Goal: Book appointment/travel/reservation

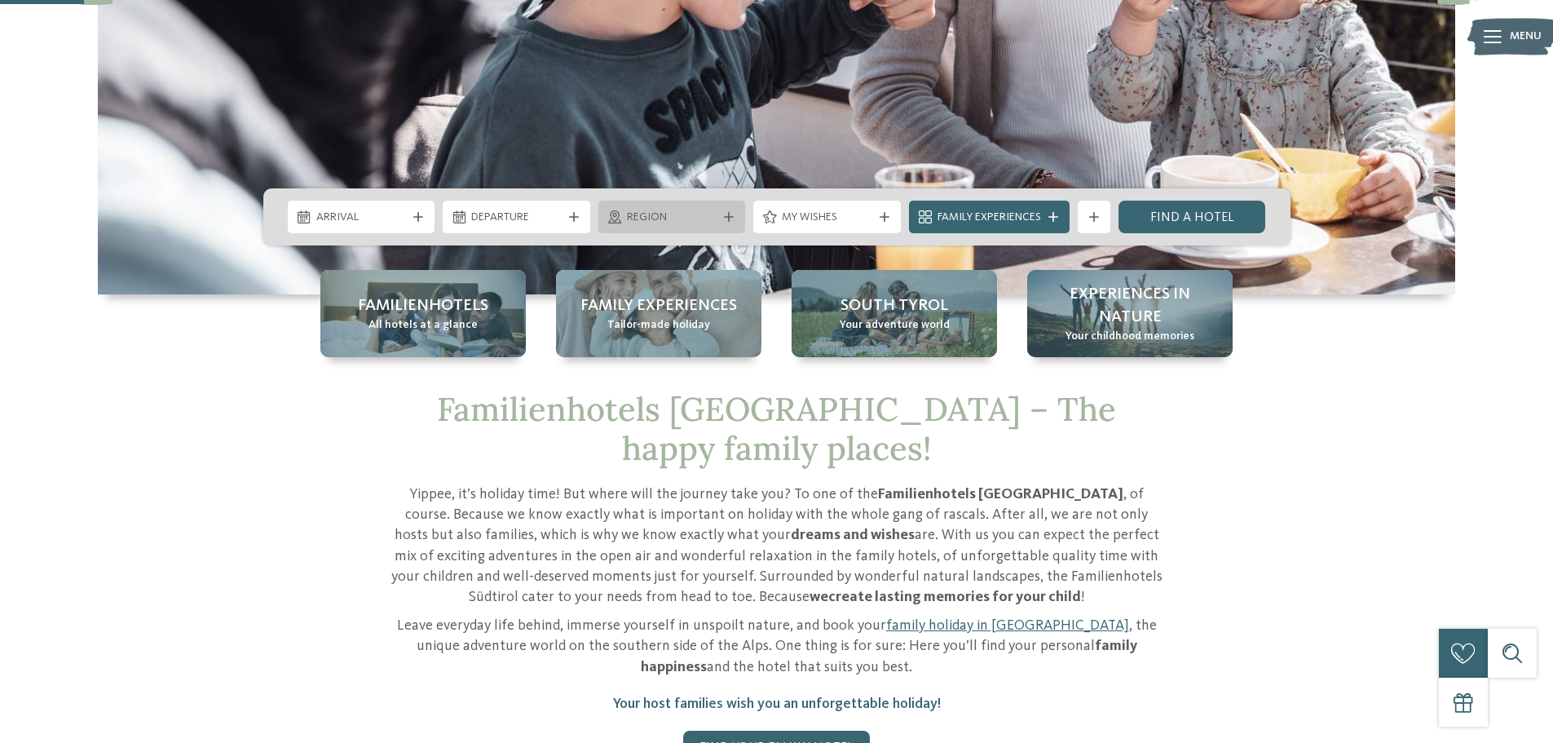
click at [649, 219] on span "Region" at bounding box center [672, 218] width 90 height 16
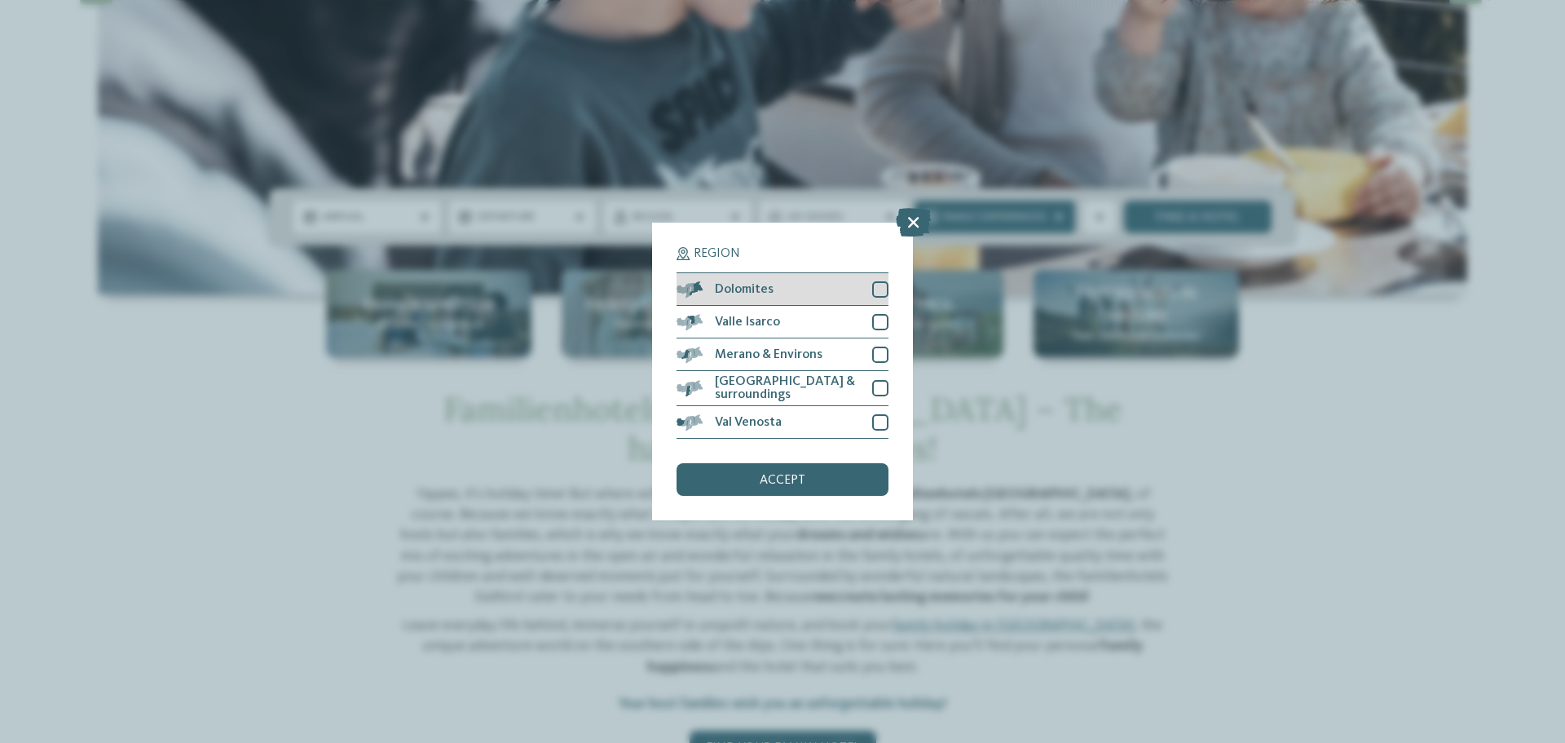
click at [877, 293] on div at bounding box center [880, 289] width 16 height 16
click at [914, 231] on icon at bounding box center [913, 222] width 35 height 29
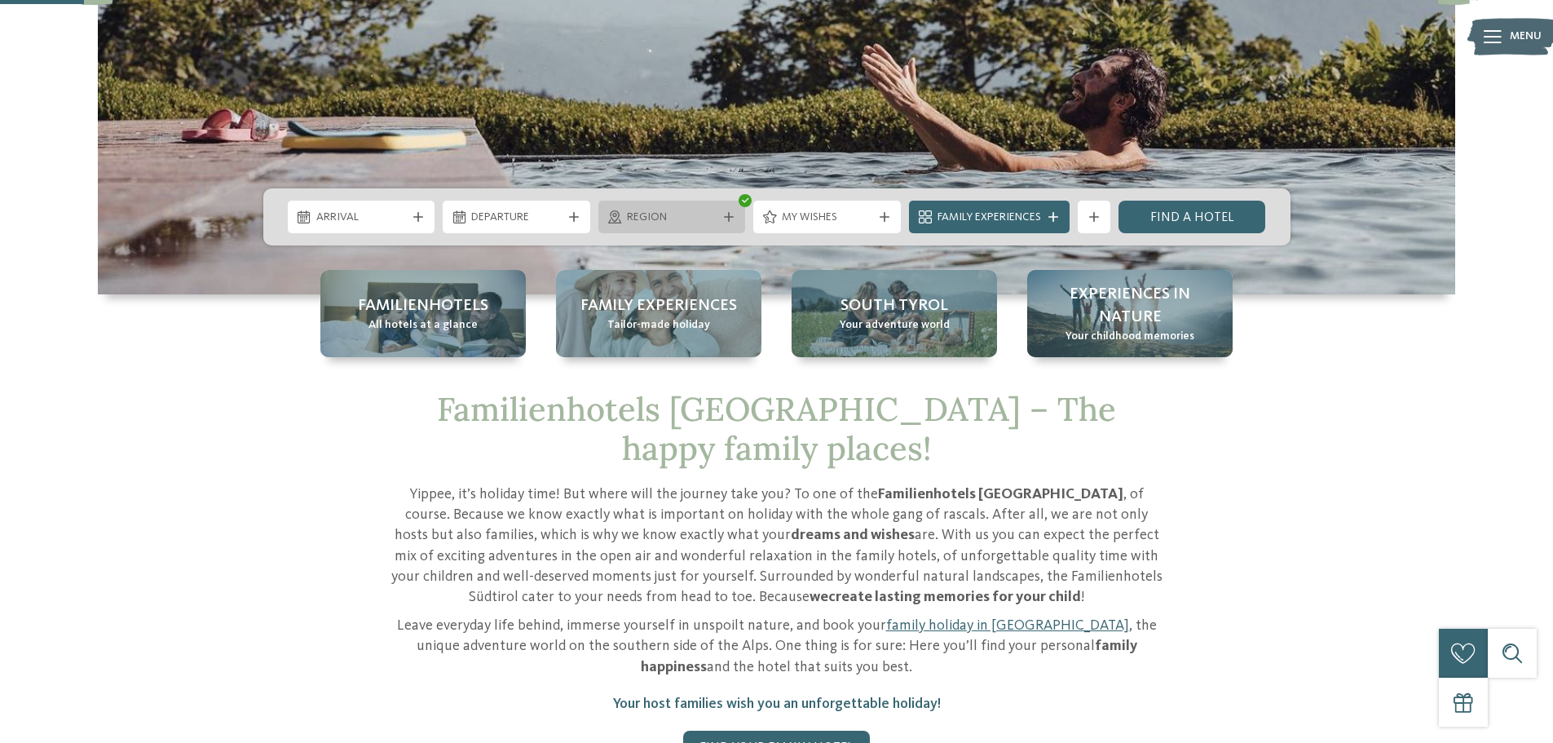
click at [722, 217] on div at bounding box center [729, 217] width 16 height 10
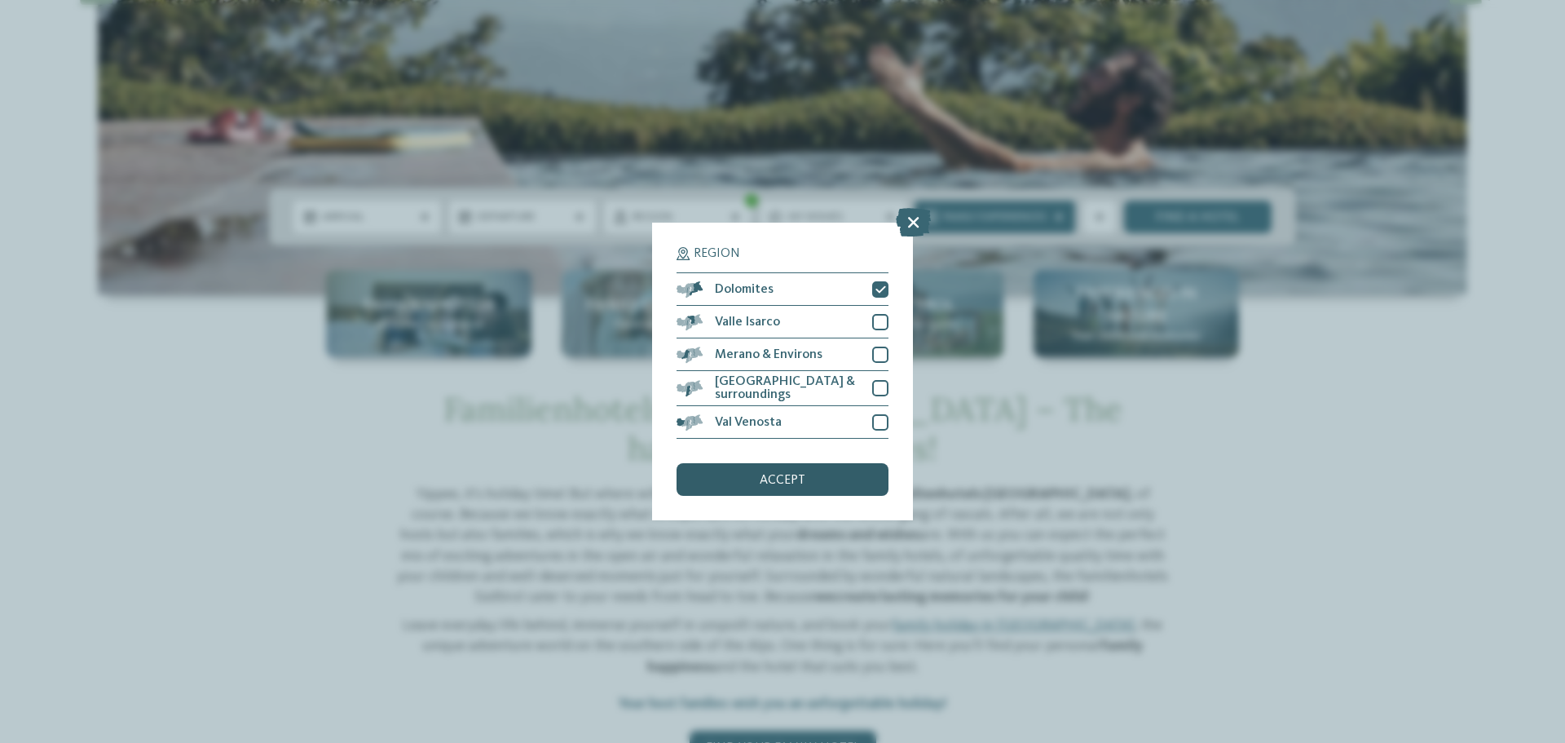
click at [789, 486] on div "accept" at bounding box center [783, 479] width 212 height 33
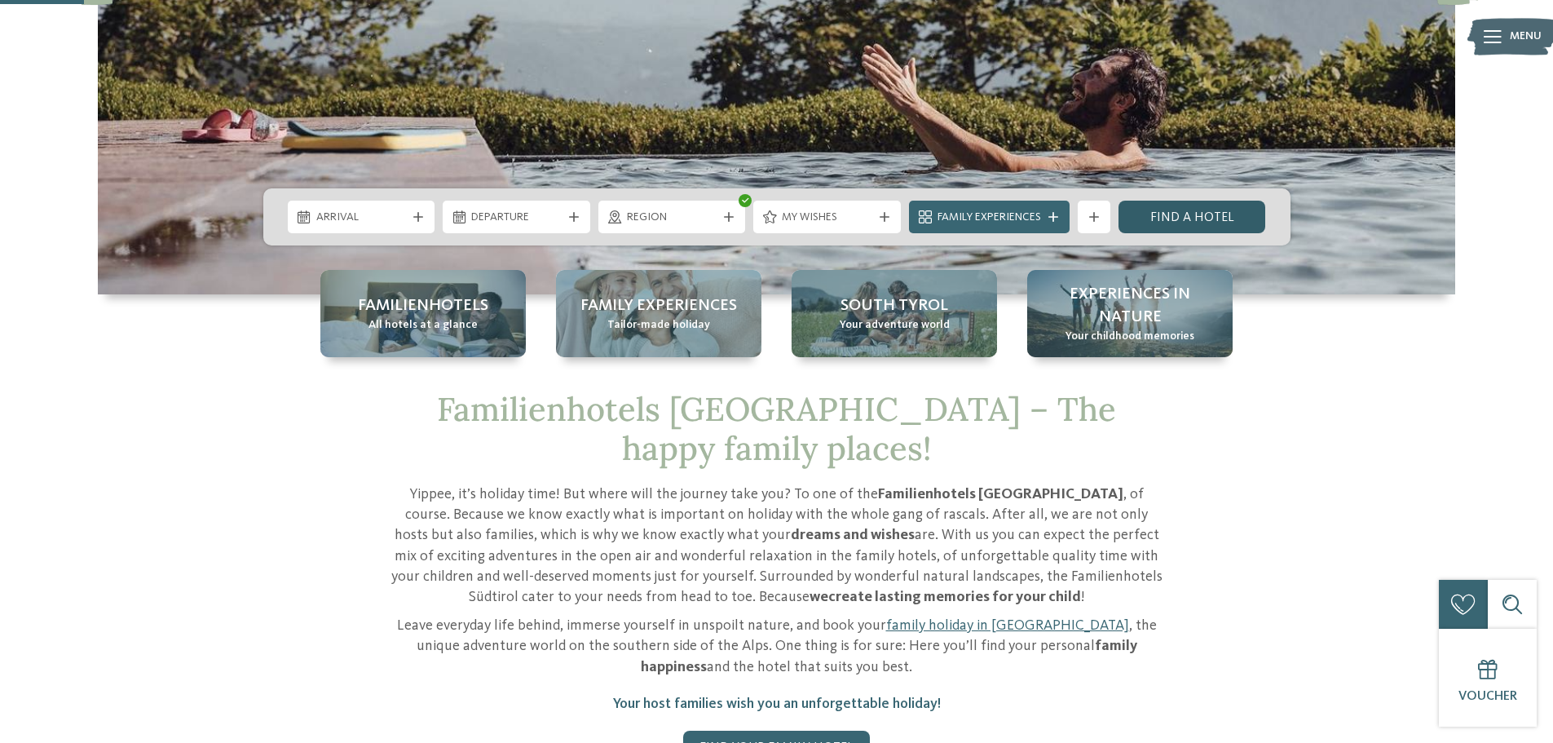
click at [1196, 218] on link "Find a hotel" at bounding box center [1193, 217] width 148 height 33
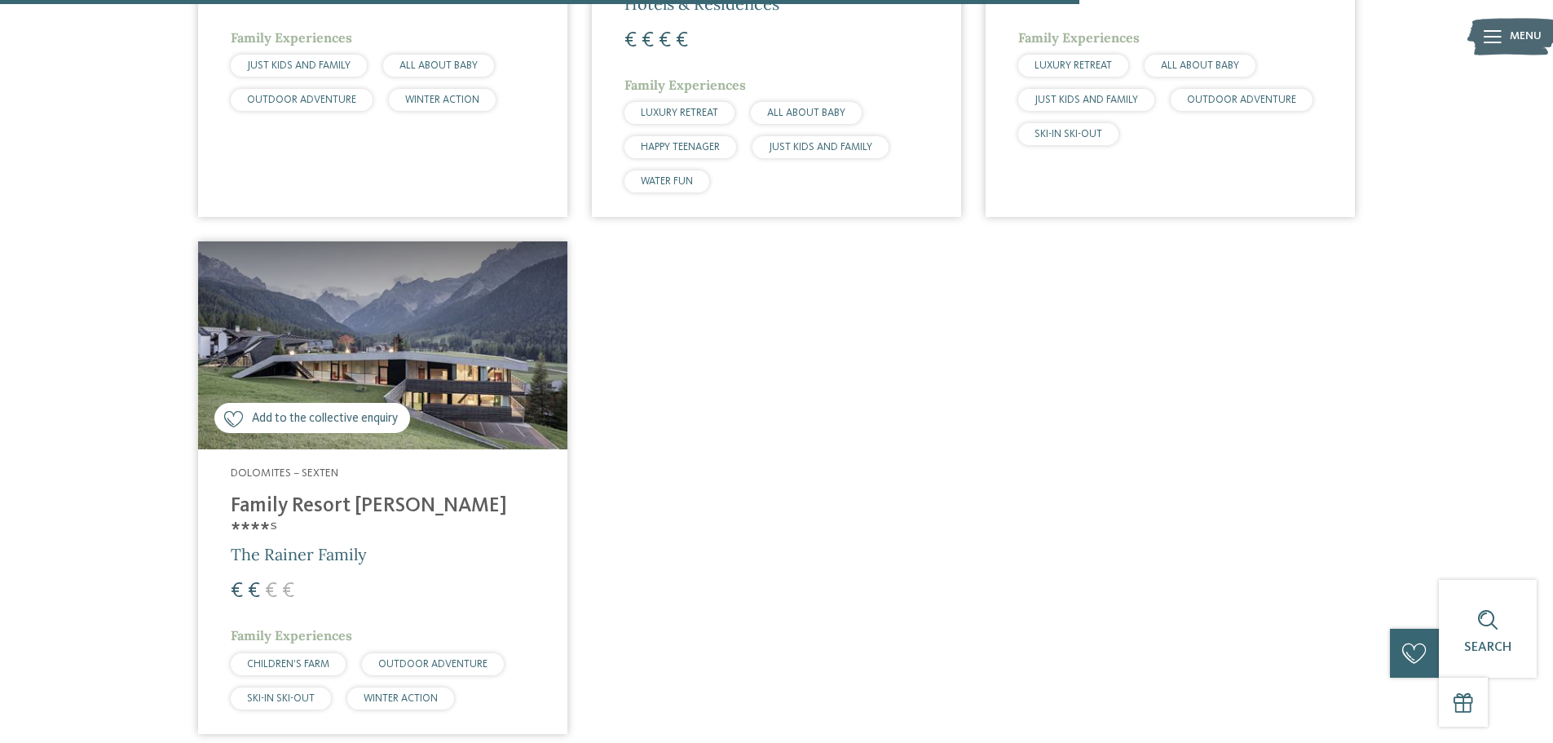
scroll to position [1474, 0]
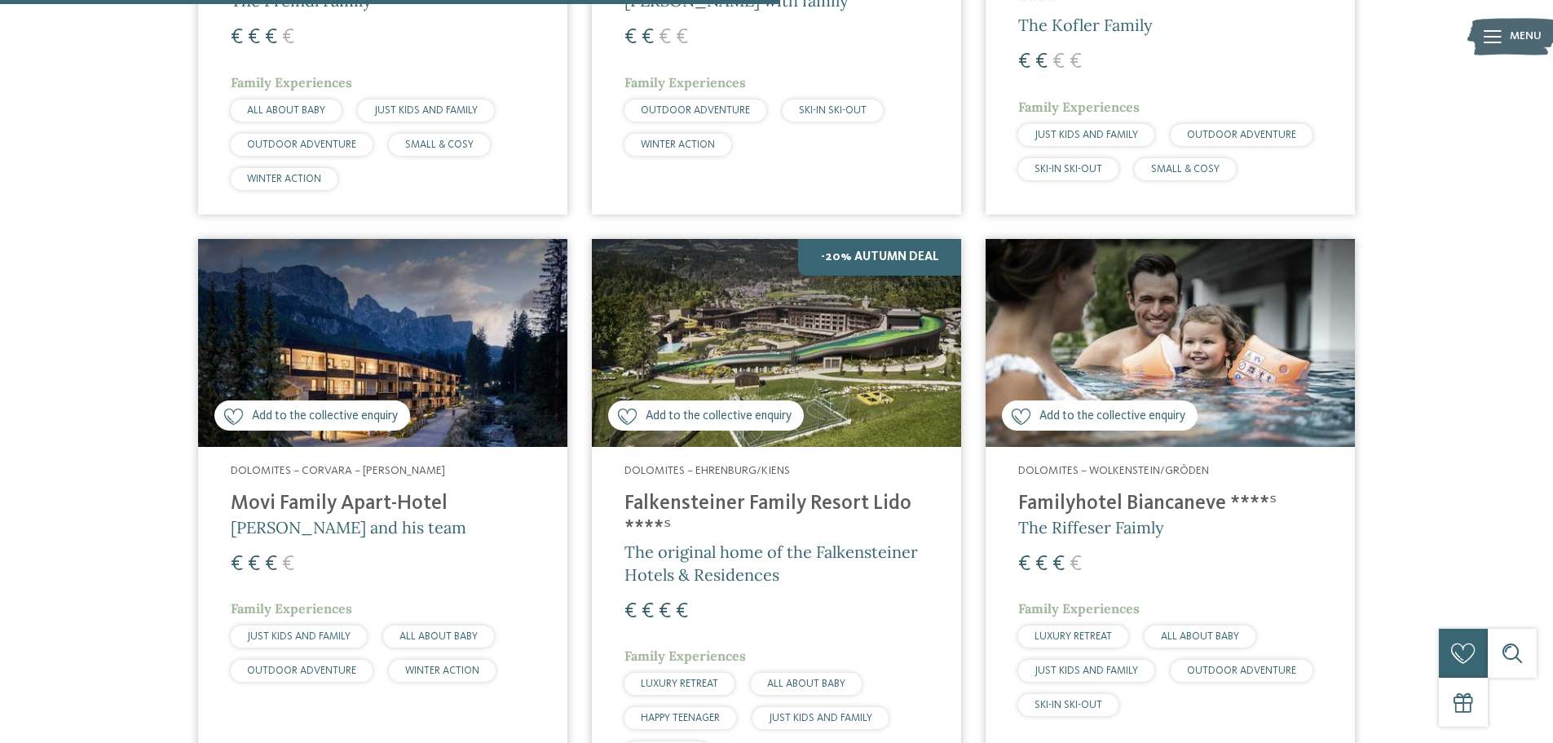
click at [333, 318] on img at bounding box center [382, 343] width 369 height 208
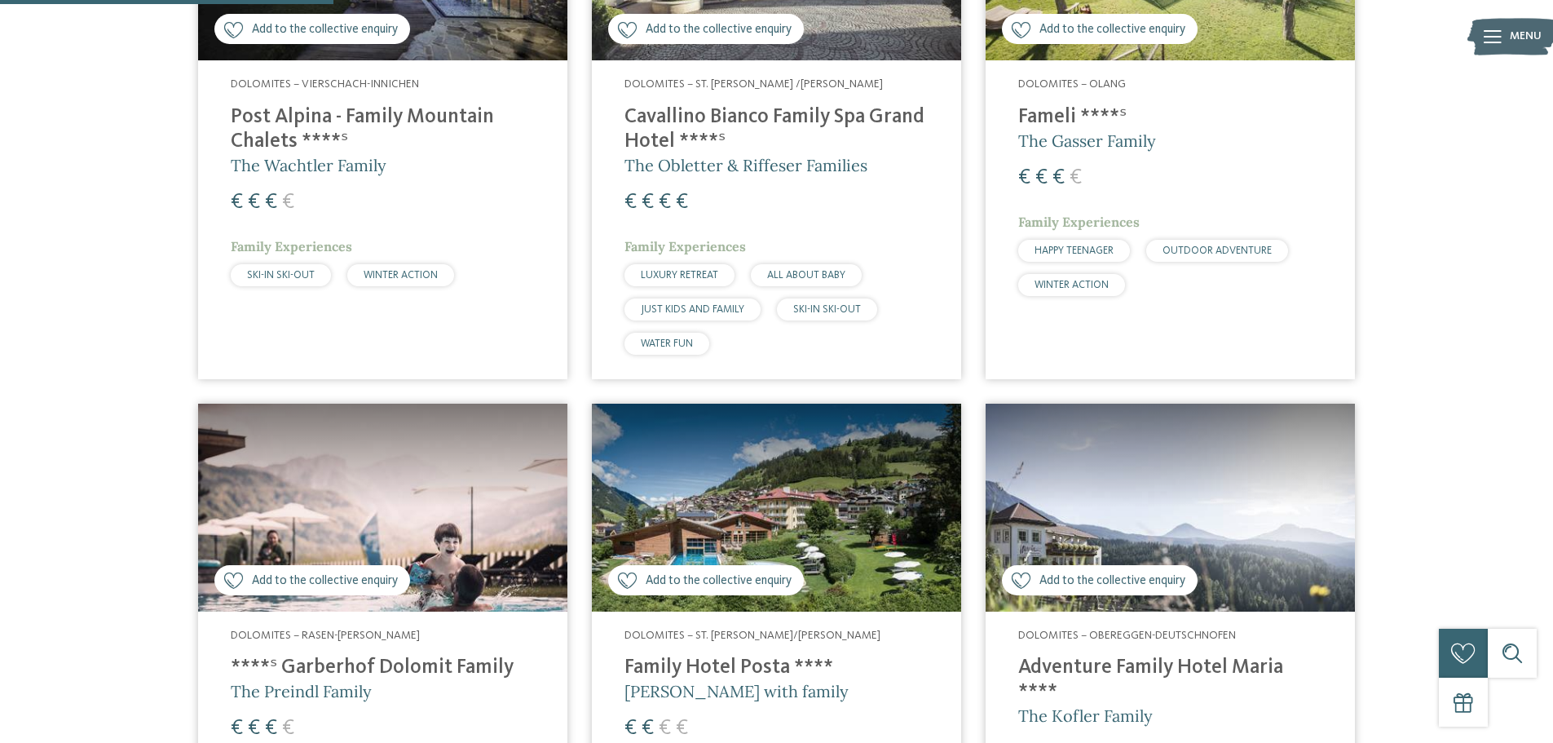
scroll to position [822, 0]
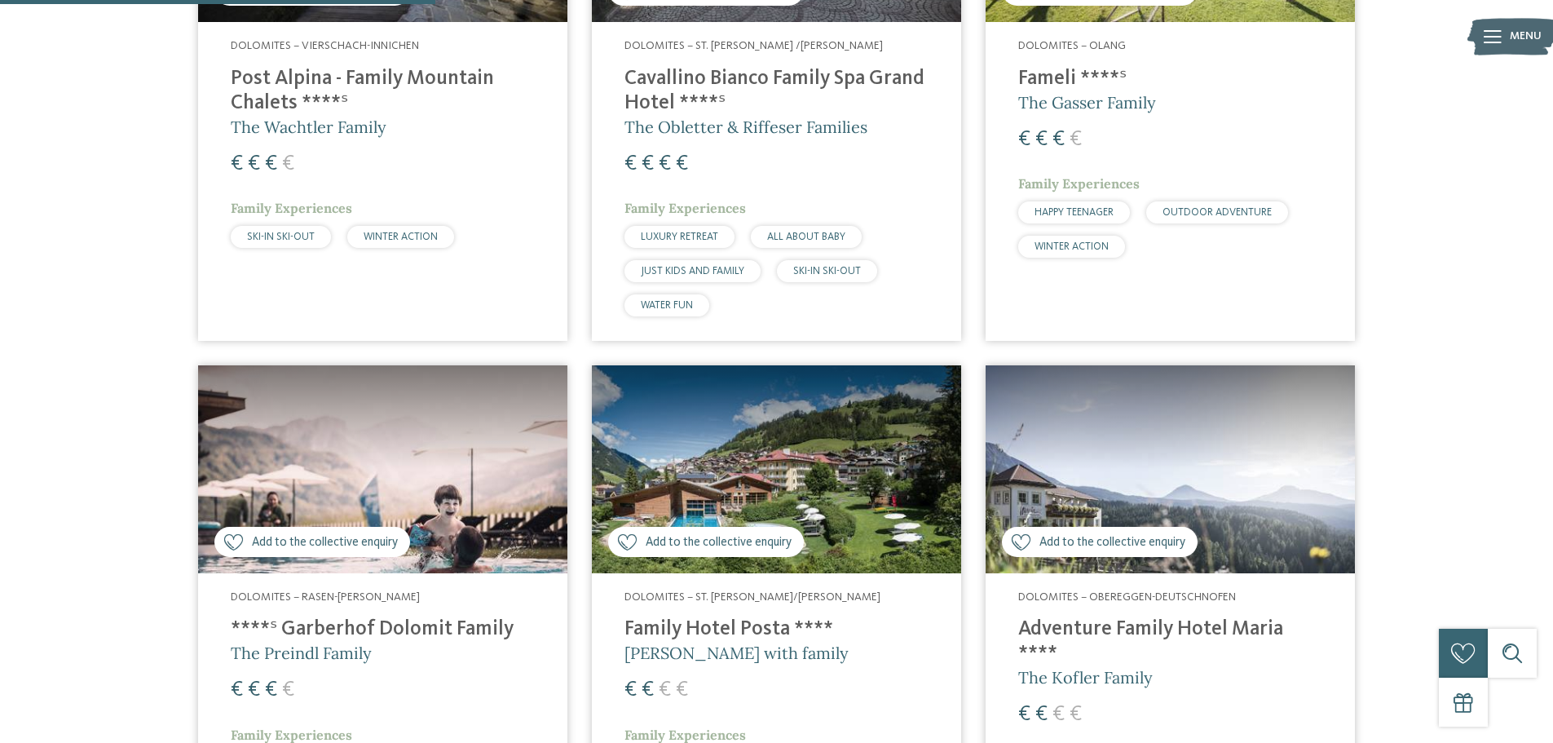
click at [443, 435] on img at bounding box center [382, 469] width 369 height 208
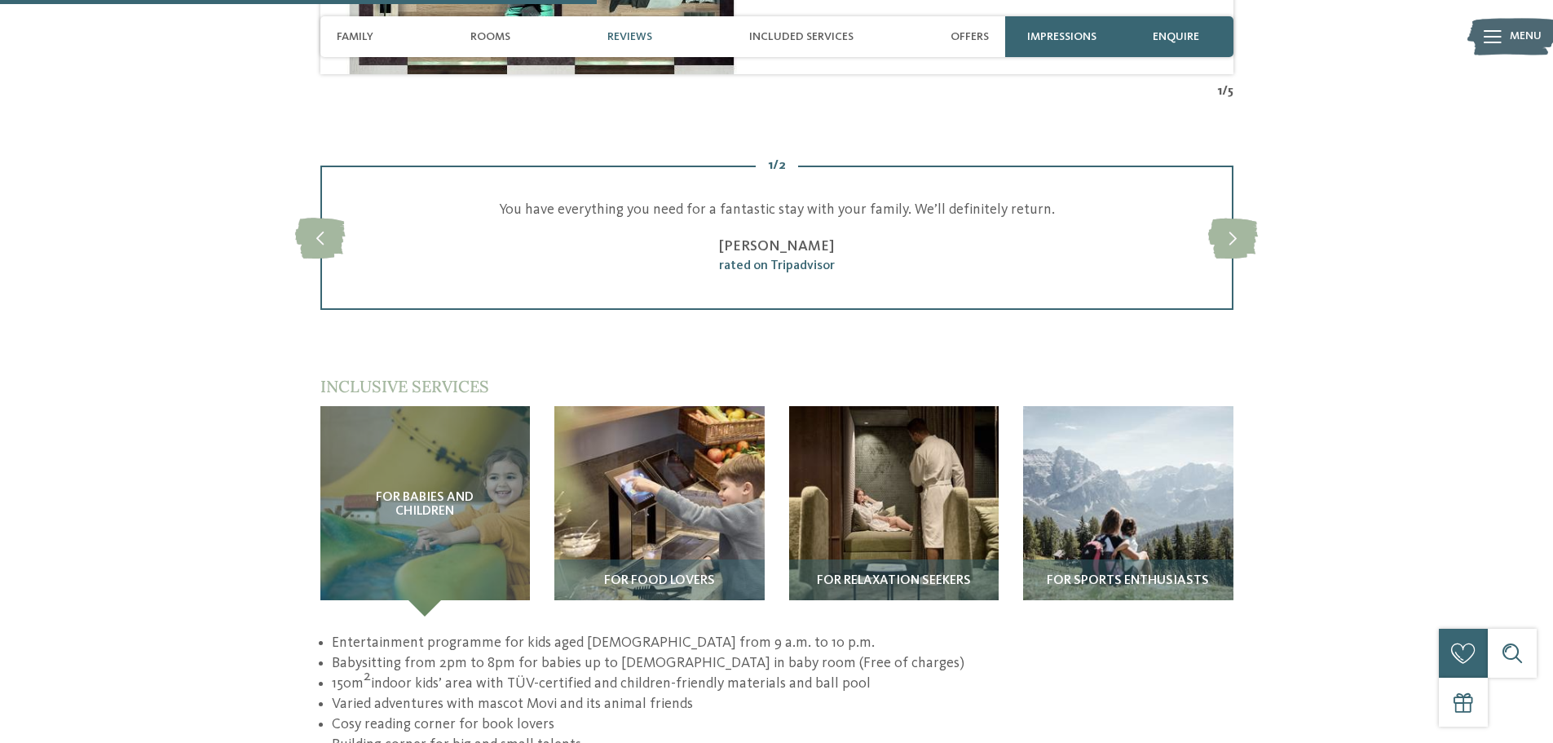
scroll to position [2527, 0]
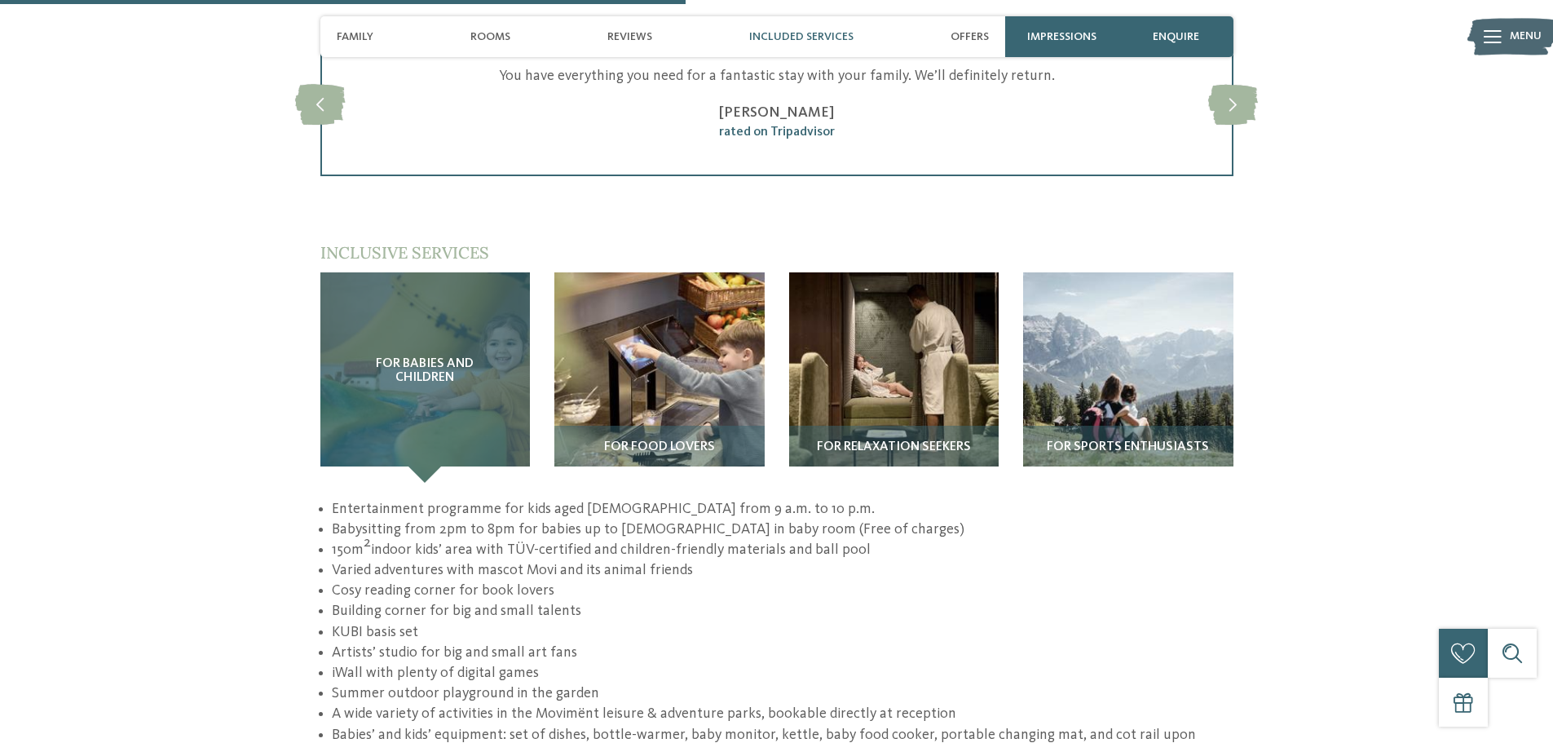
click at [436, 310] on div "For babies and children" at bounding box center [425, 377] width 210 height 210
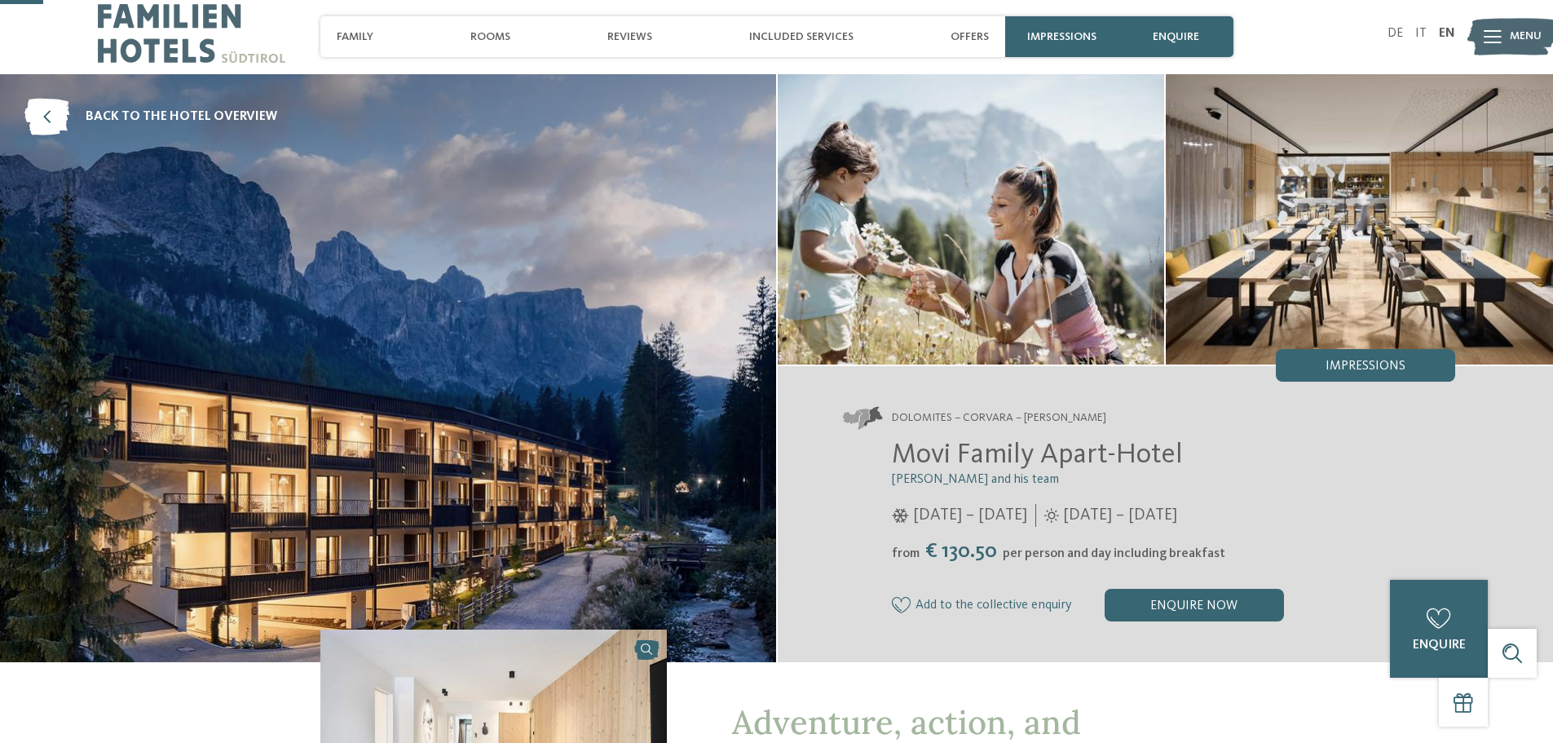
scroll to position [0, 0]
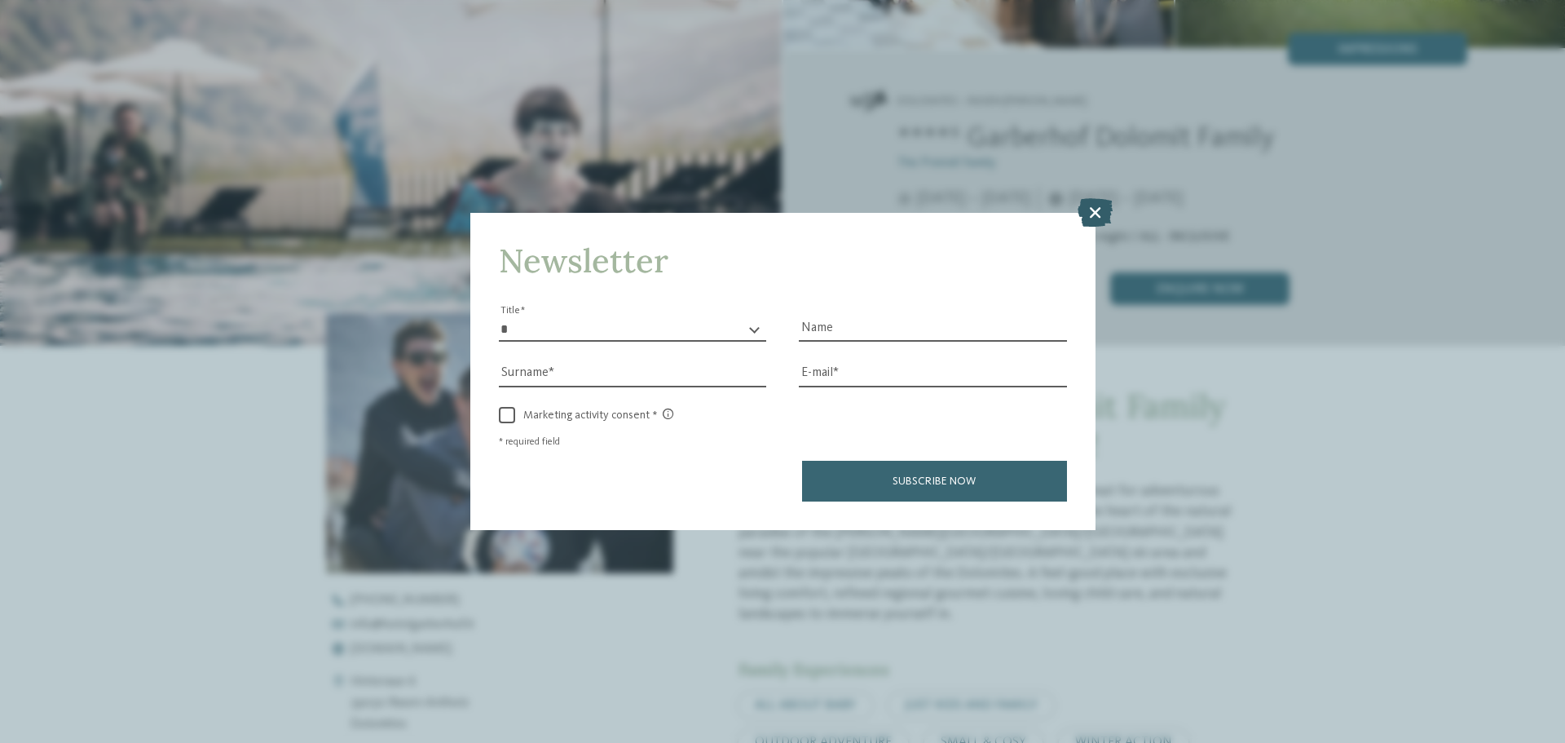
click at [1100, 204] on icon at bounding box center [1095, 212] width 35 height 29
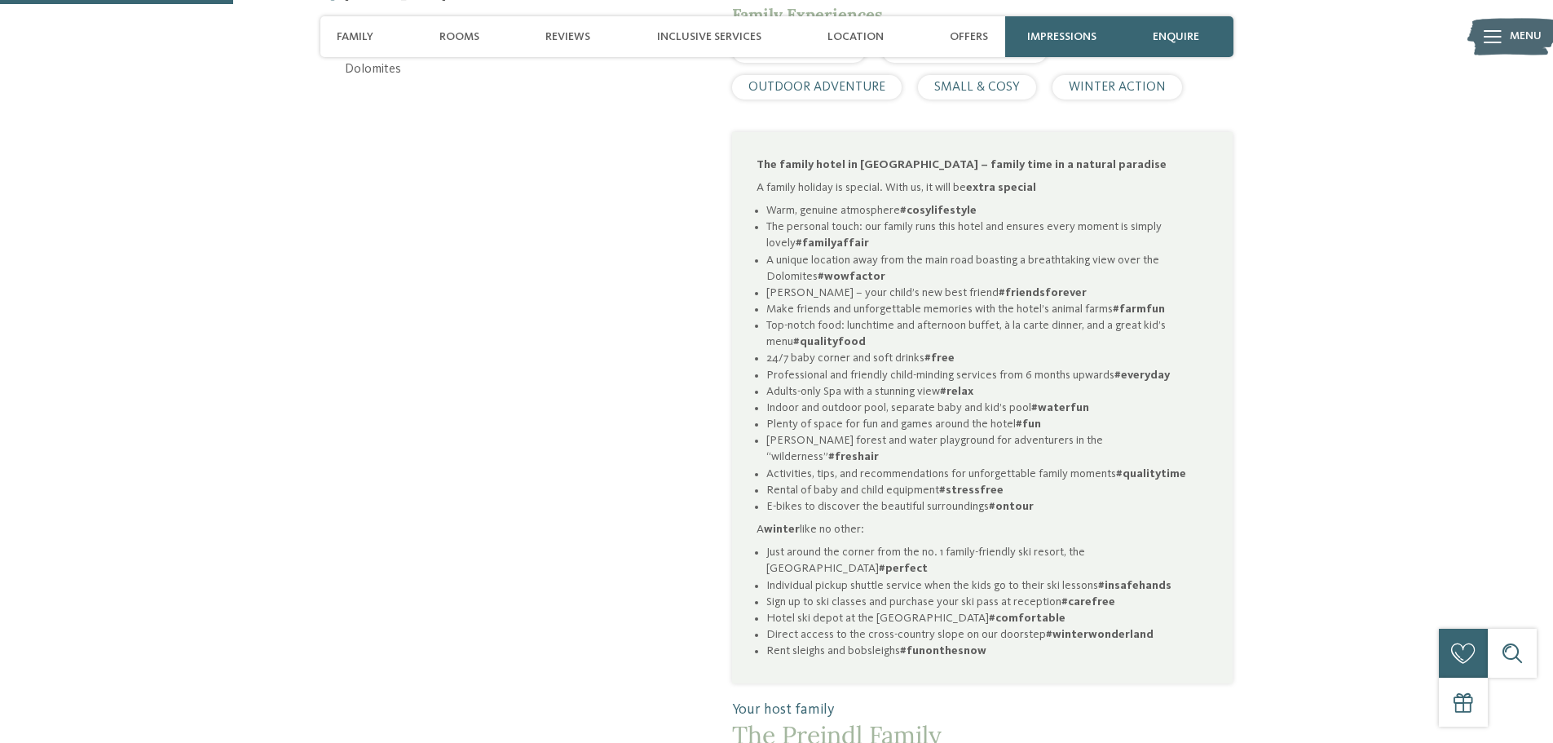
scroll to position [489, 0]
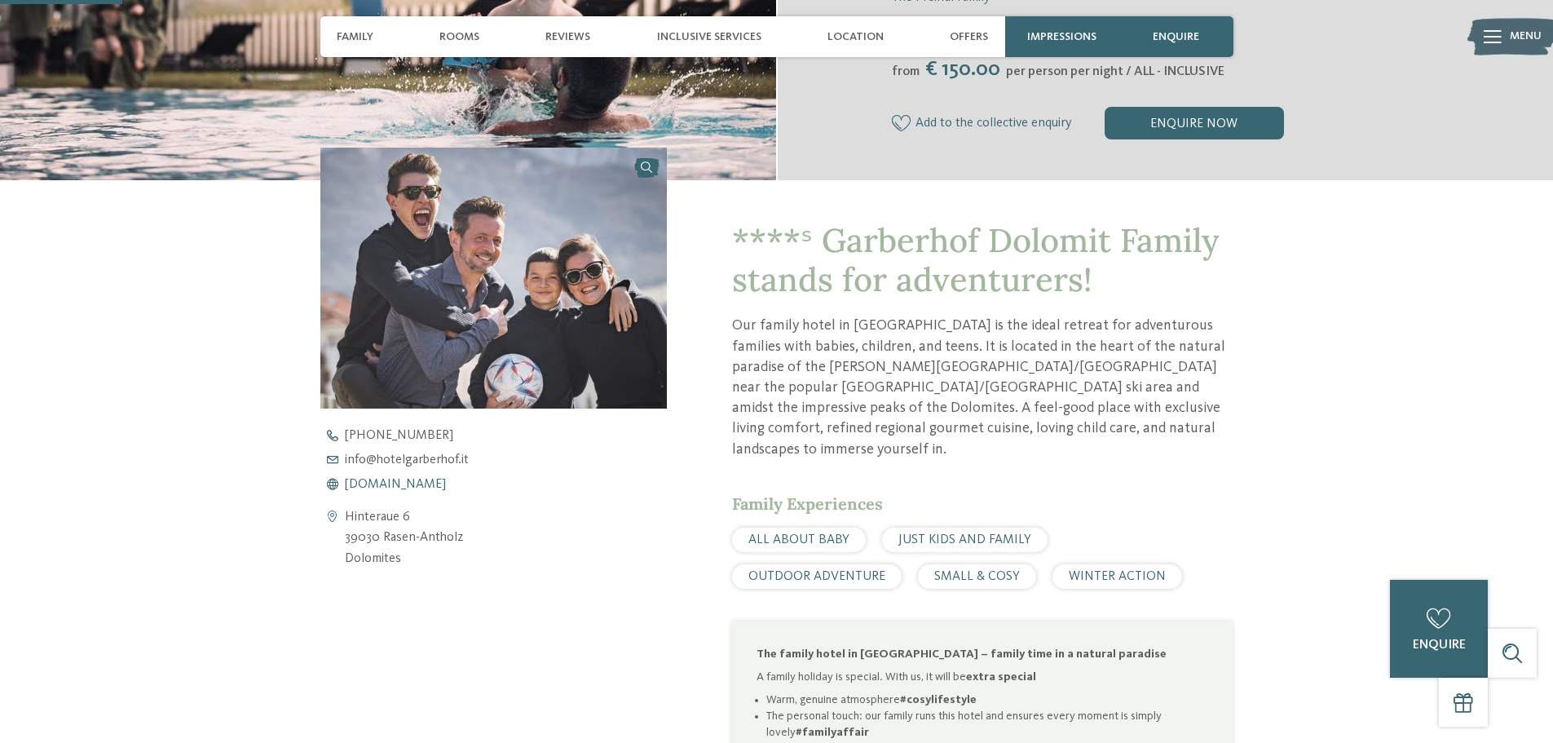
click at [443, 485] on span "www.hotelgarberhof.it" at bounding box center [395, 484] width 101 height 13
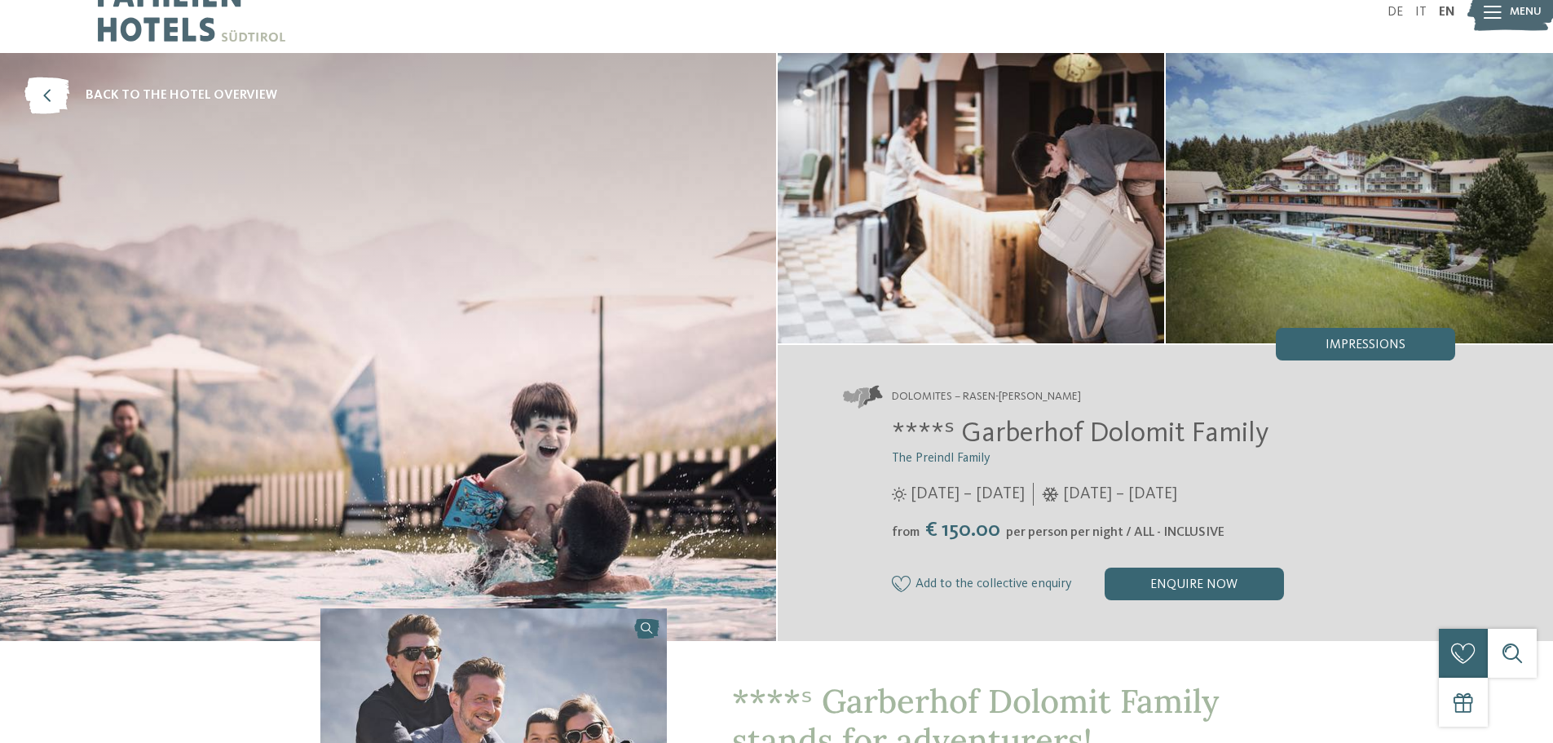
scroll to position [0, 0]
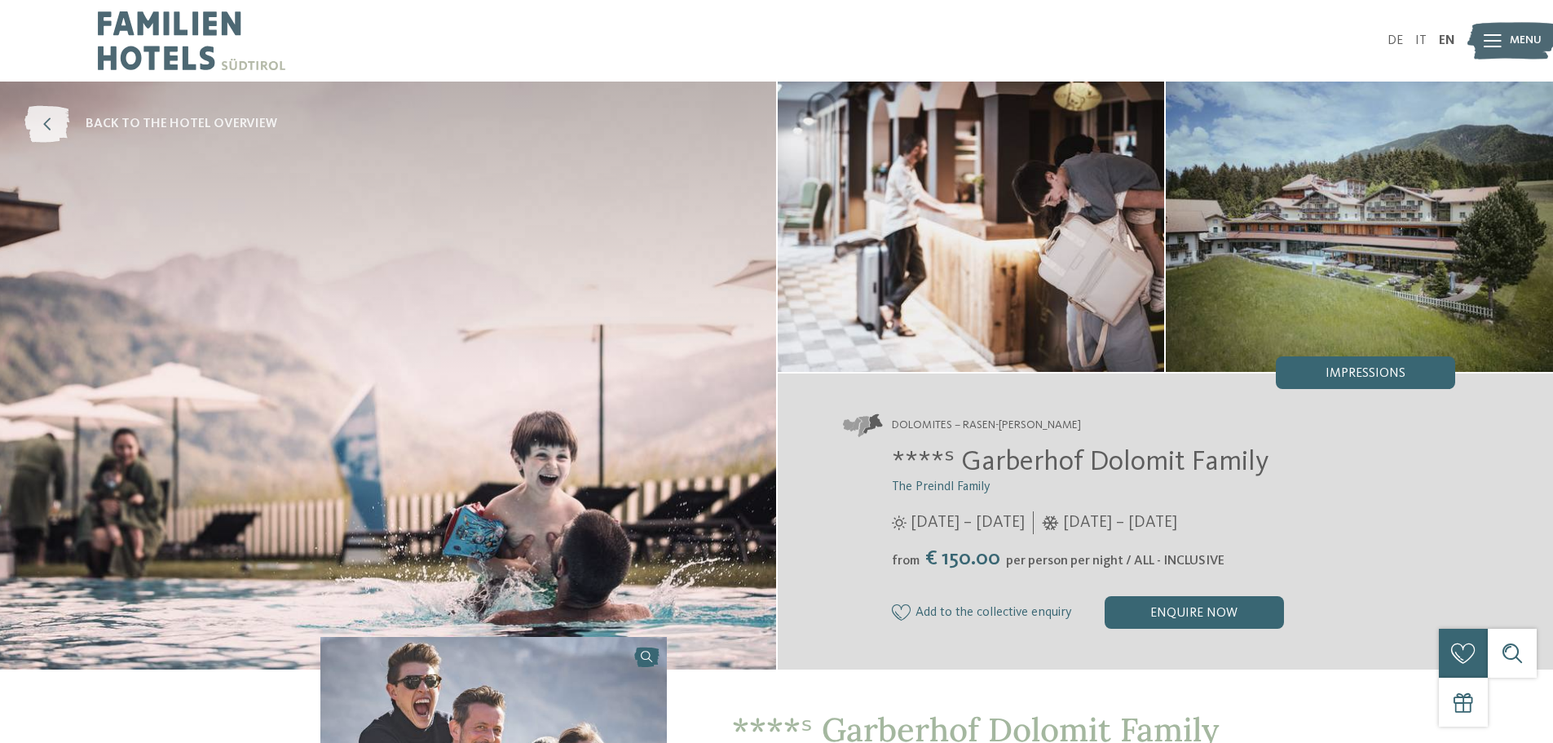
click at [51, 119] on icon at bounding box center [46, 124] width 45 height 37
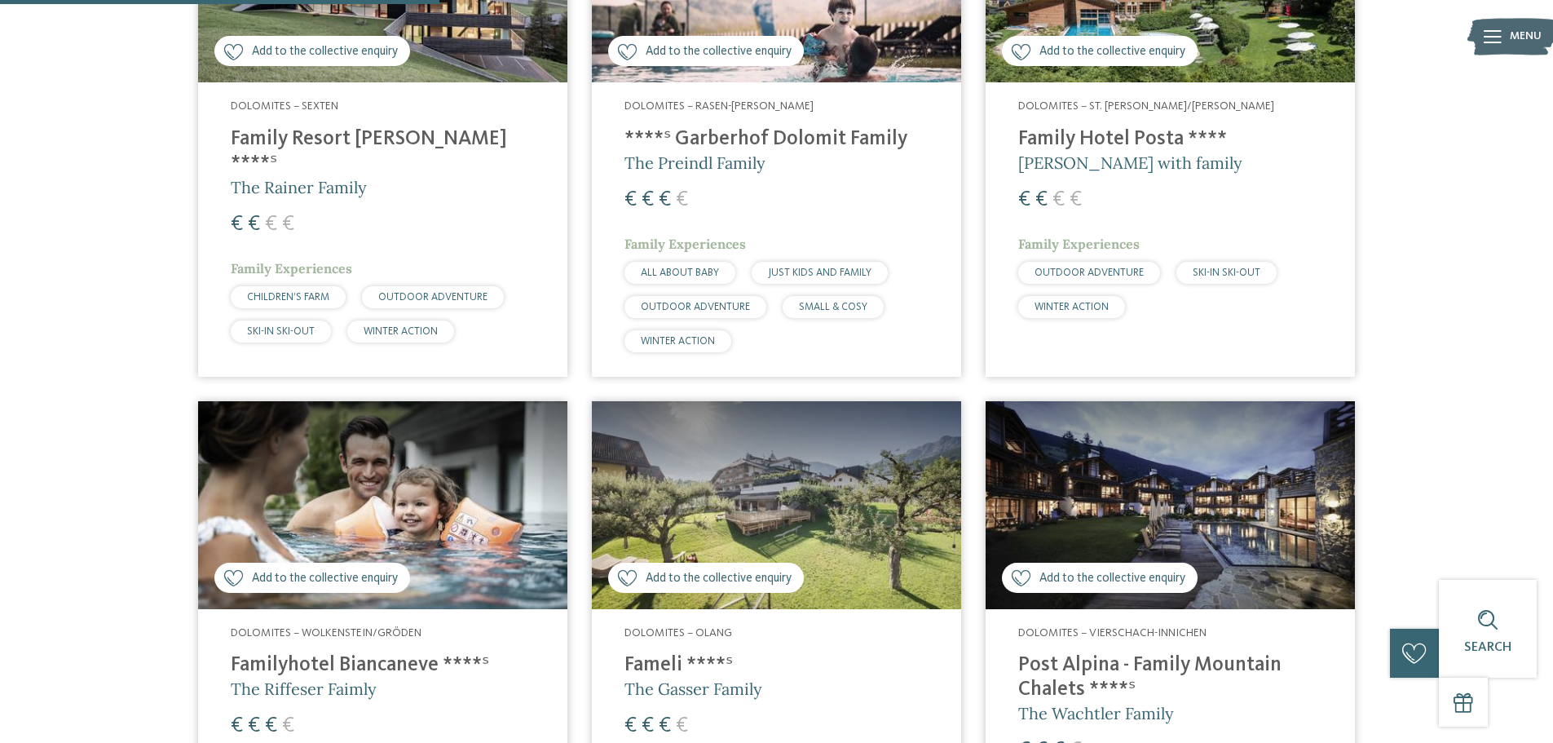
scroll to position [854, 0]
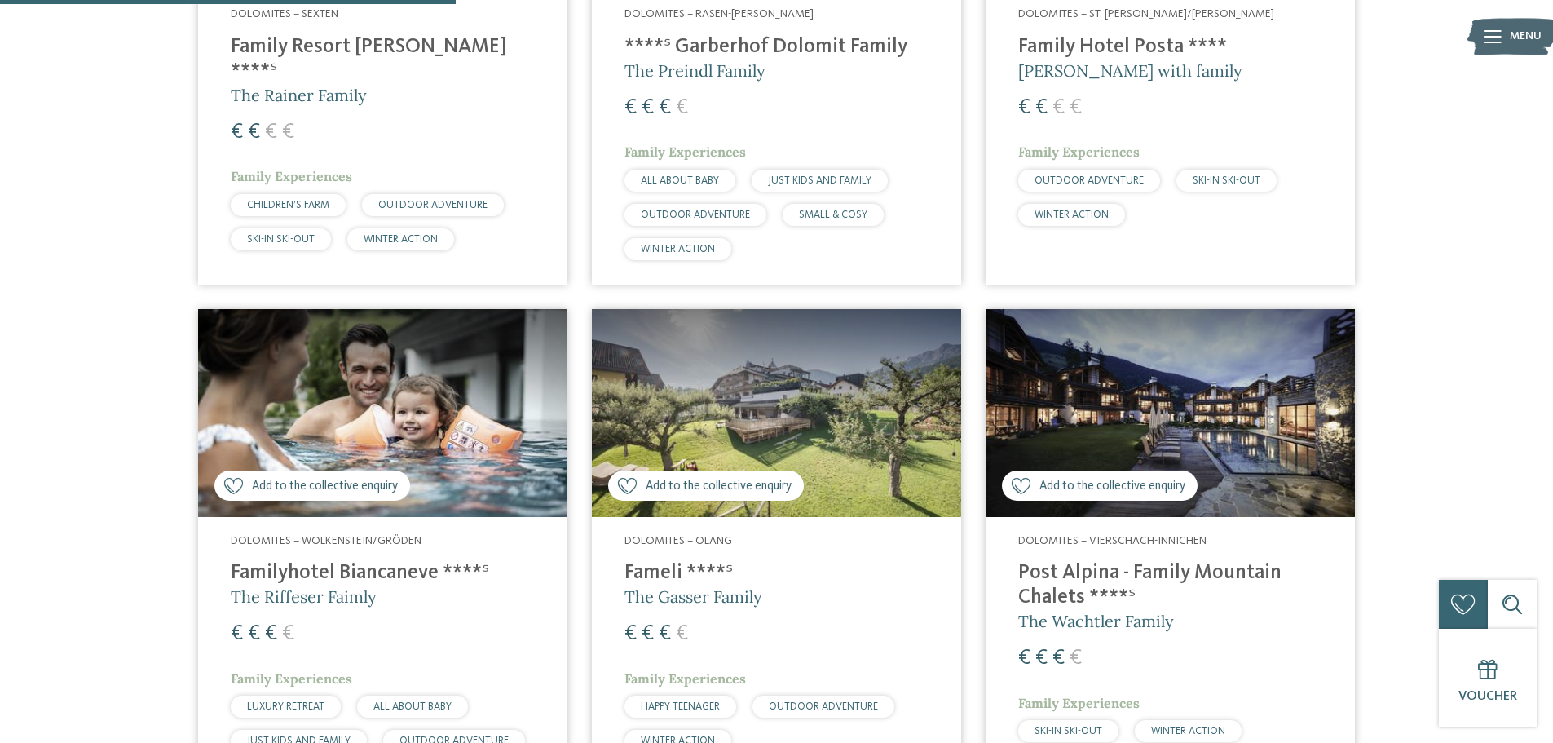
click at [385, 365] on img at bounding box center [382, 413] width 369 height 208
click at [1107, 359] on img at bounding box center [1170, 413] width 369 height 208
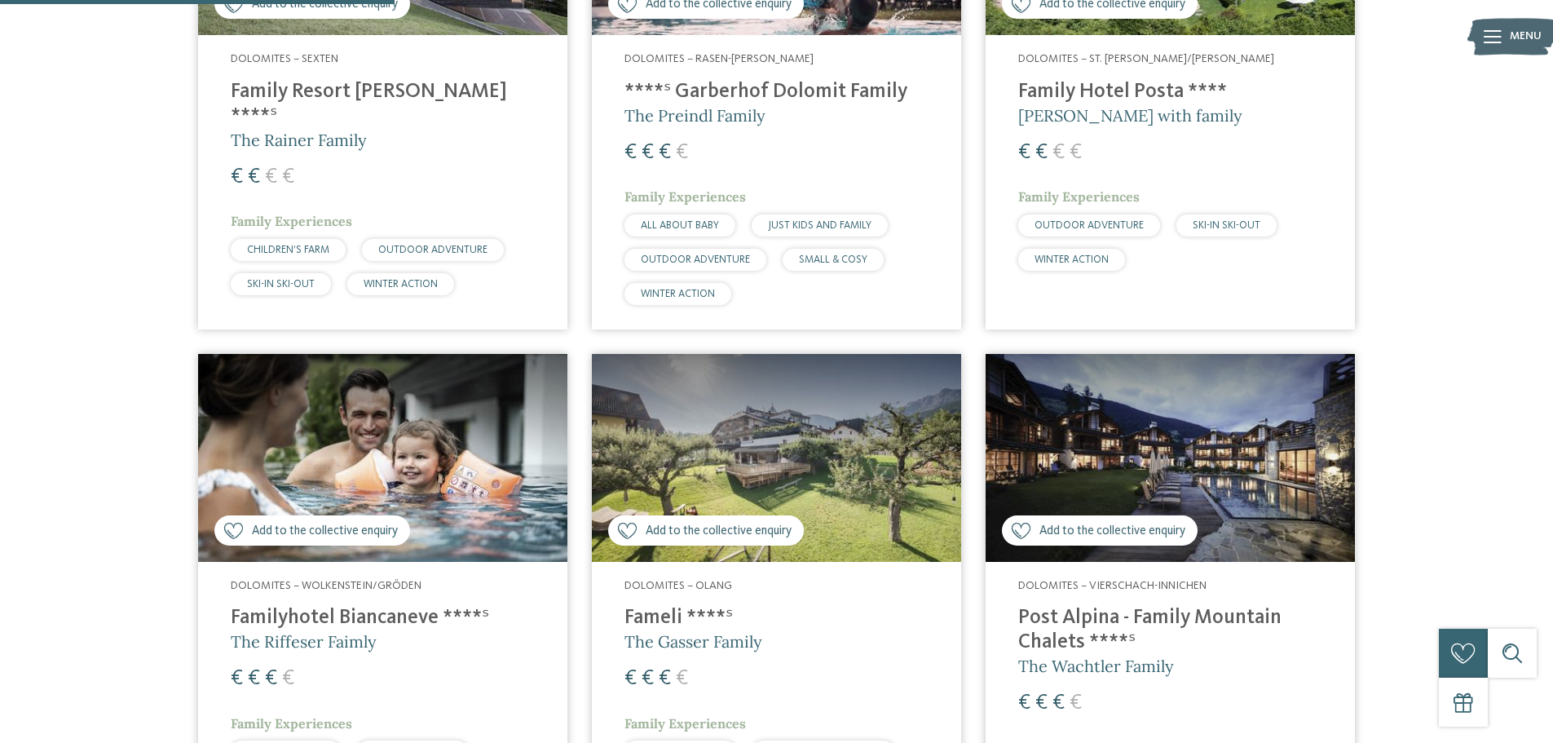
scroll to position [935, 0]
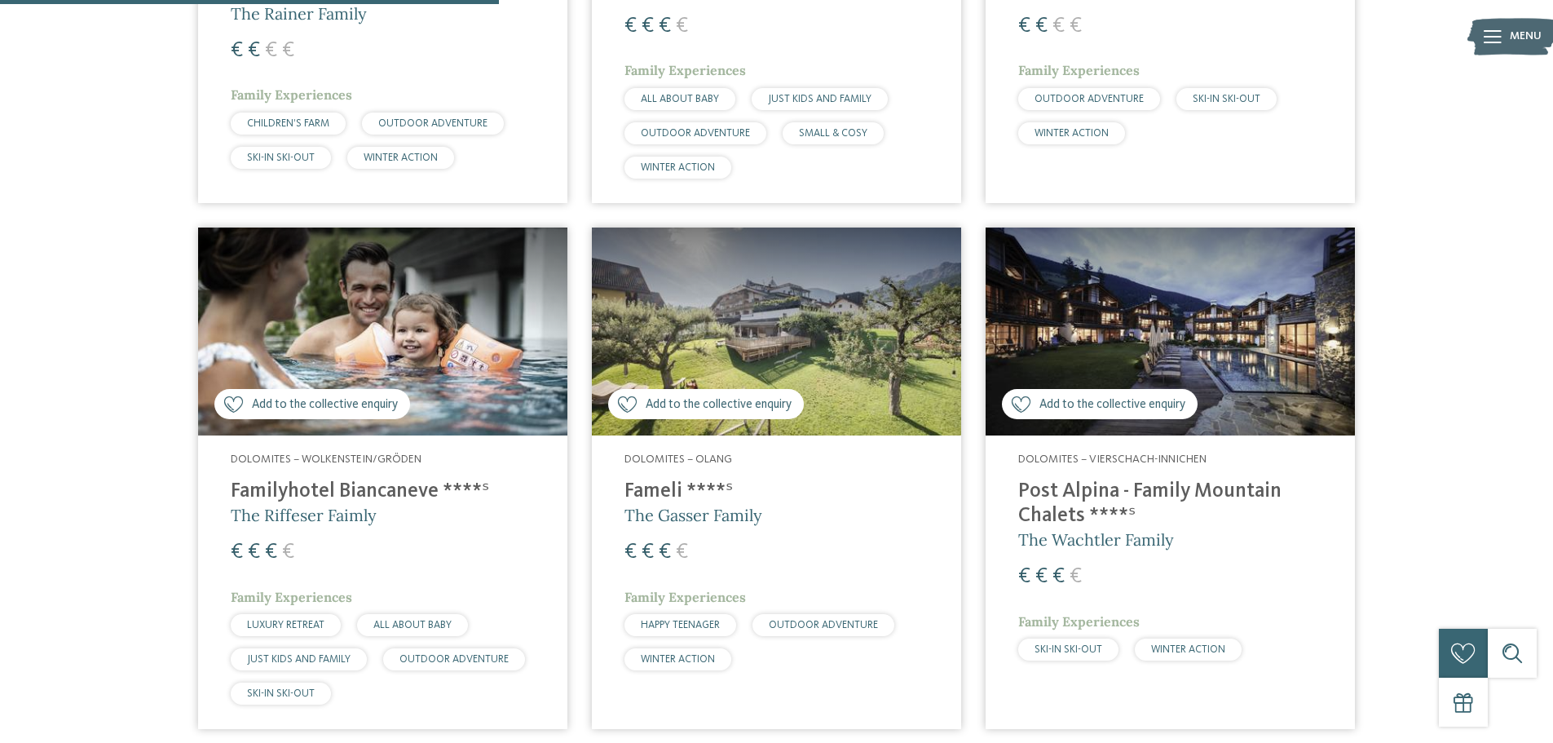
click at [792, 285] on img at bounding box center [776, 331] width 369 height 208
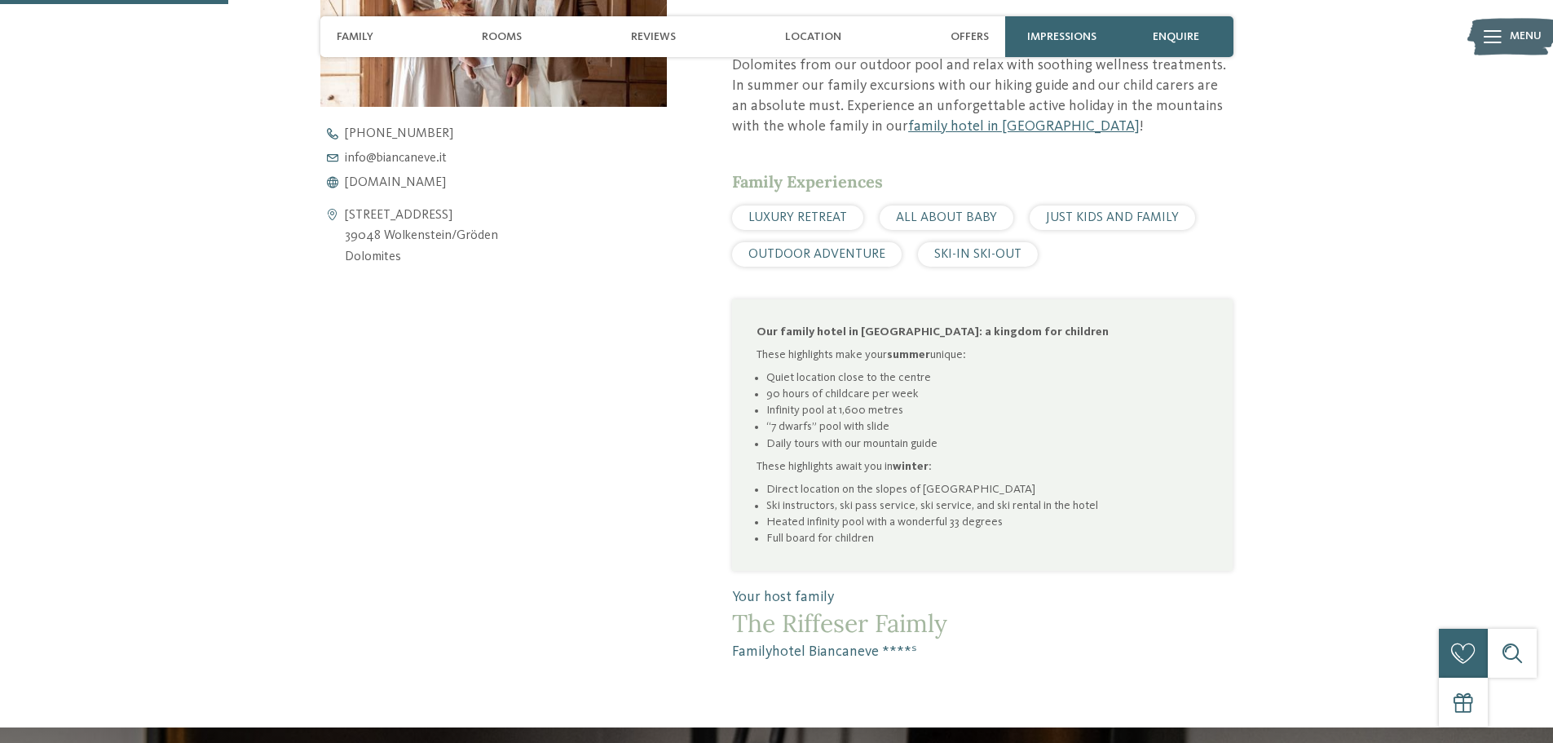
scroll to position [571, 0]
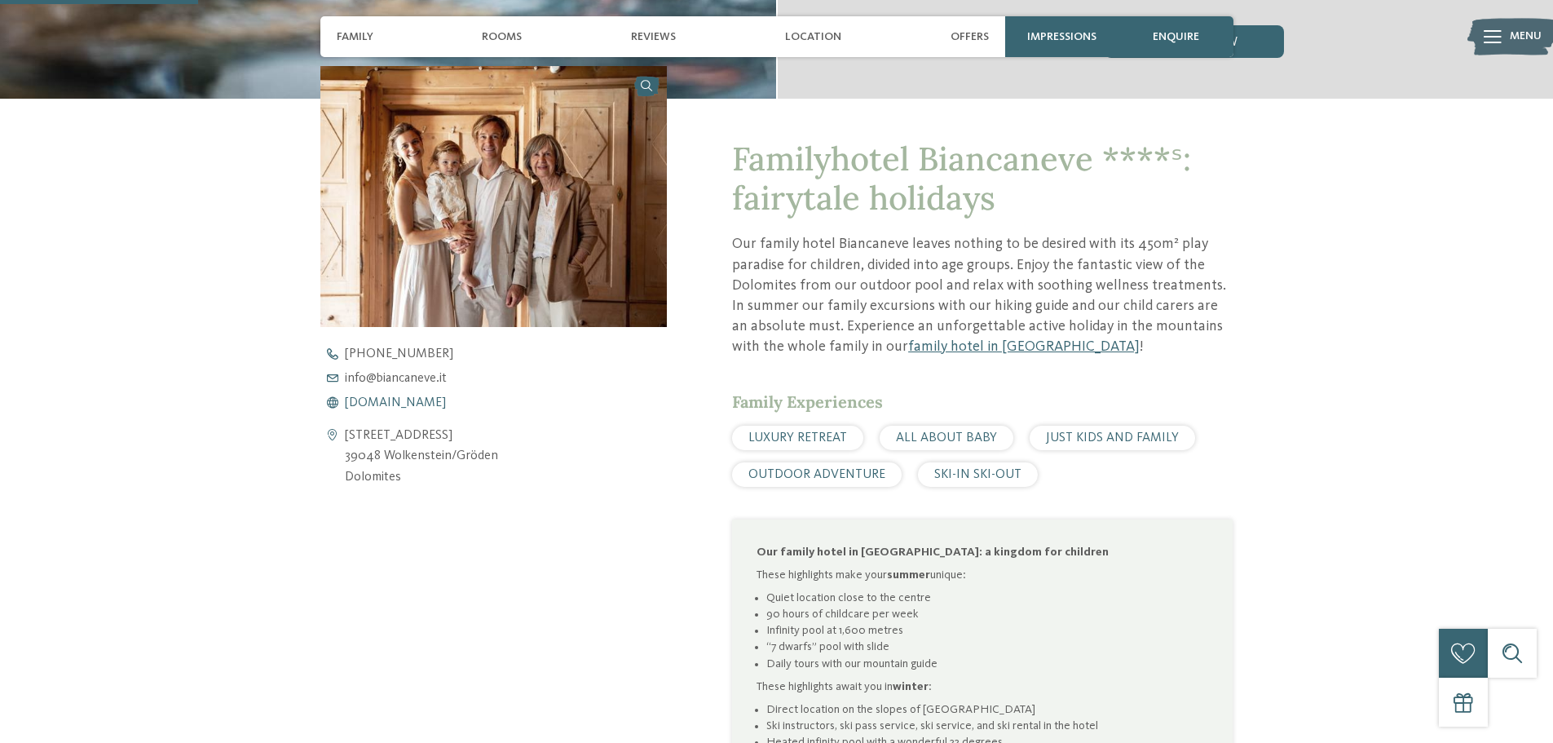
click at [425, 404] on span "www.biancaneve.it" at bounding box center [395, 402] width 101 height 13
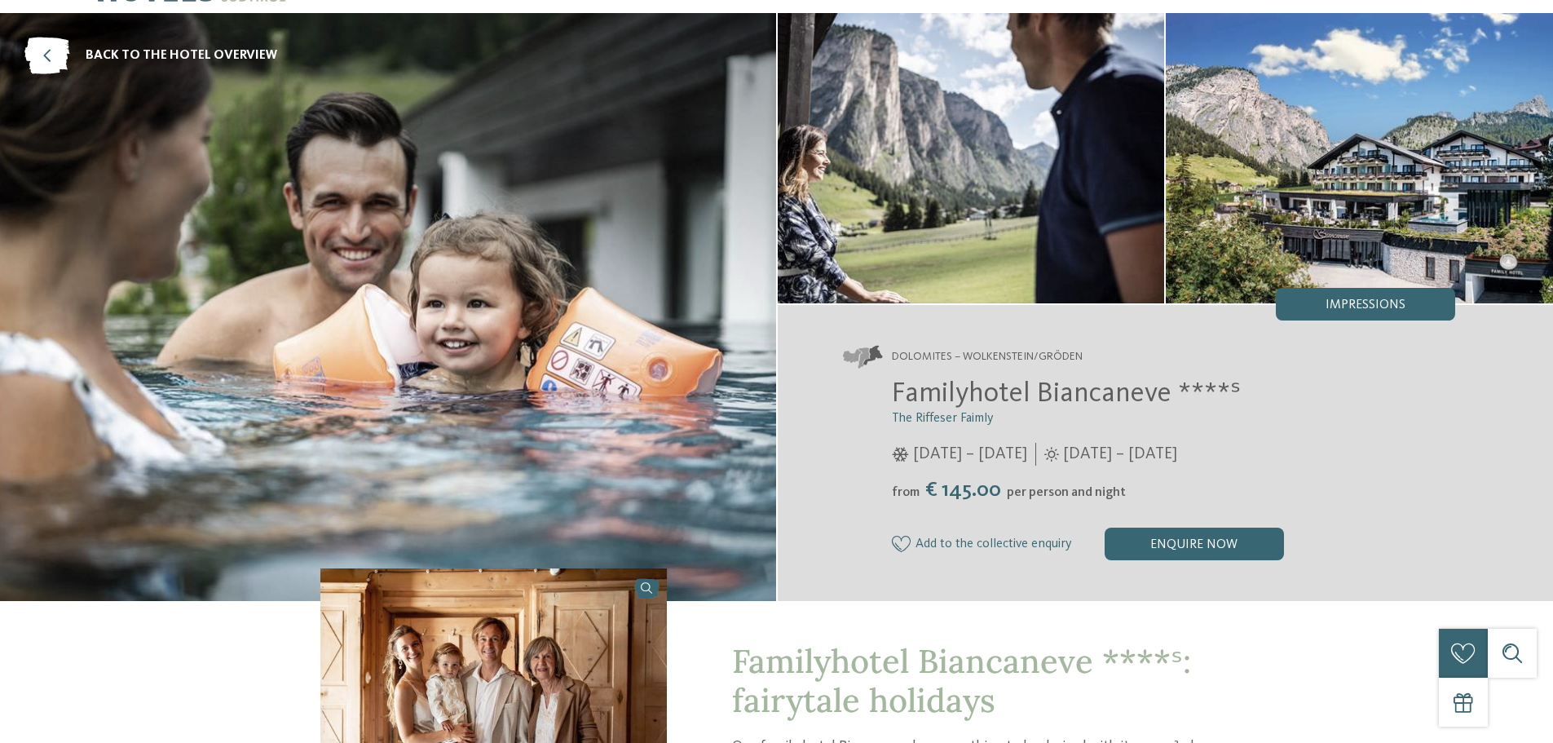
scroll to position [0, 0]
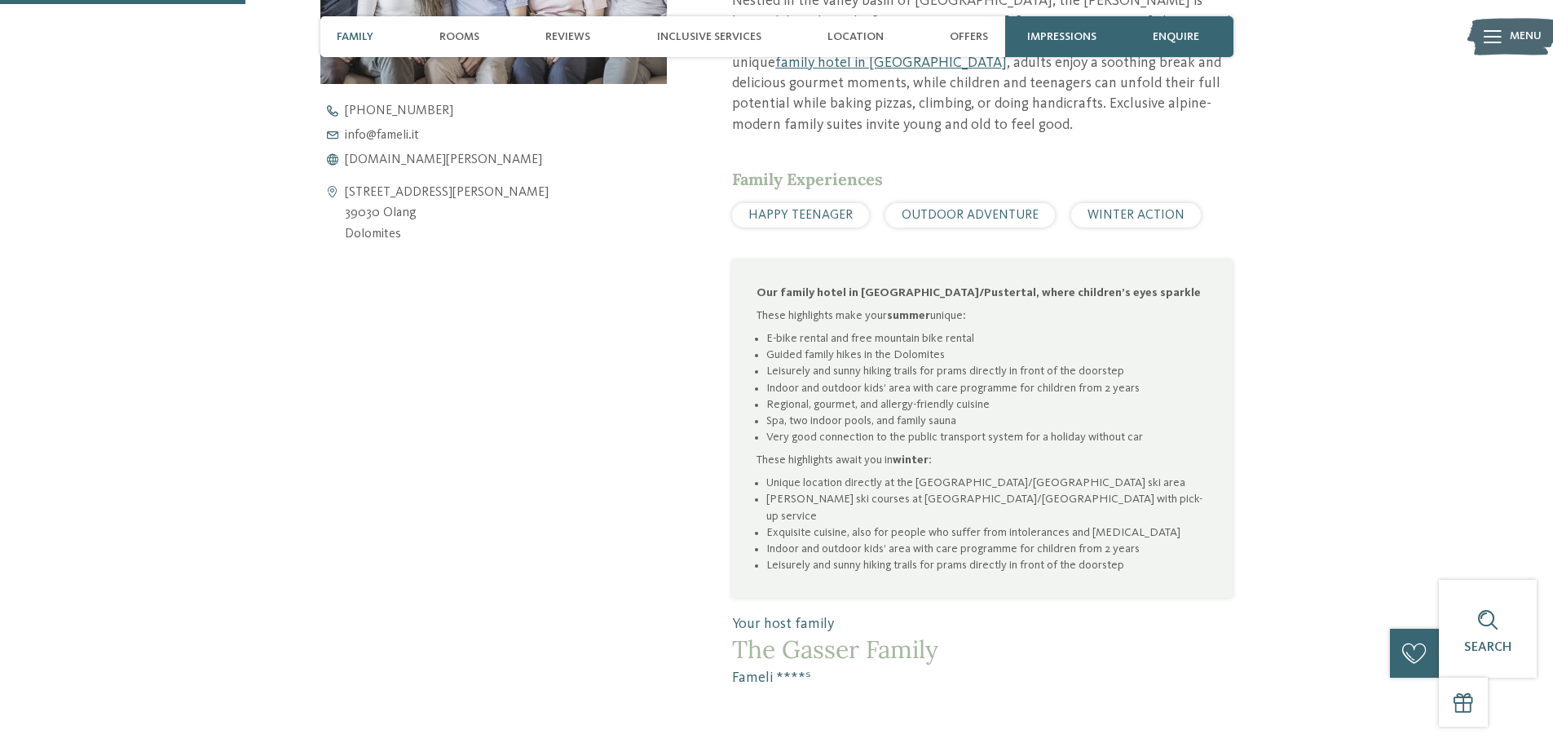
scroll to position [734, 0]
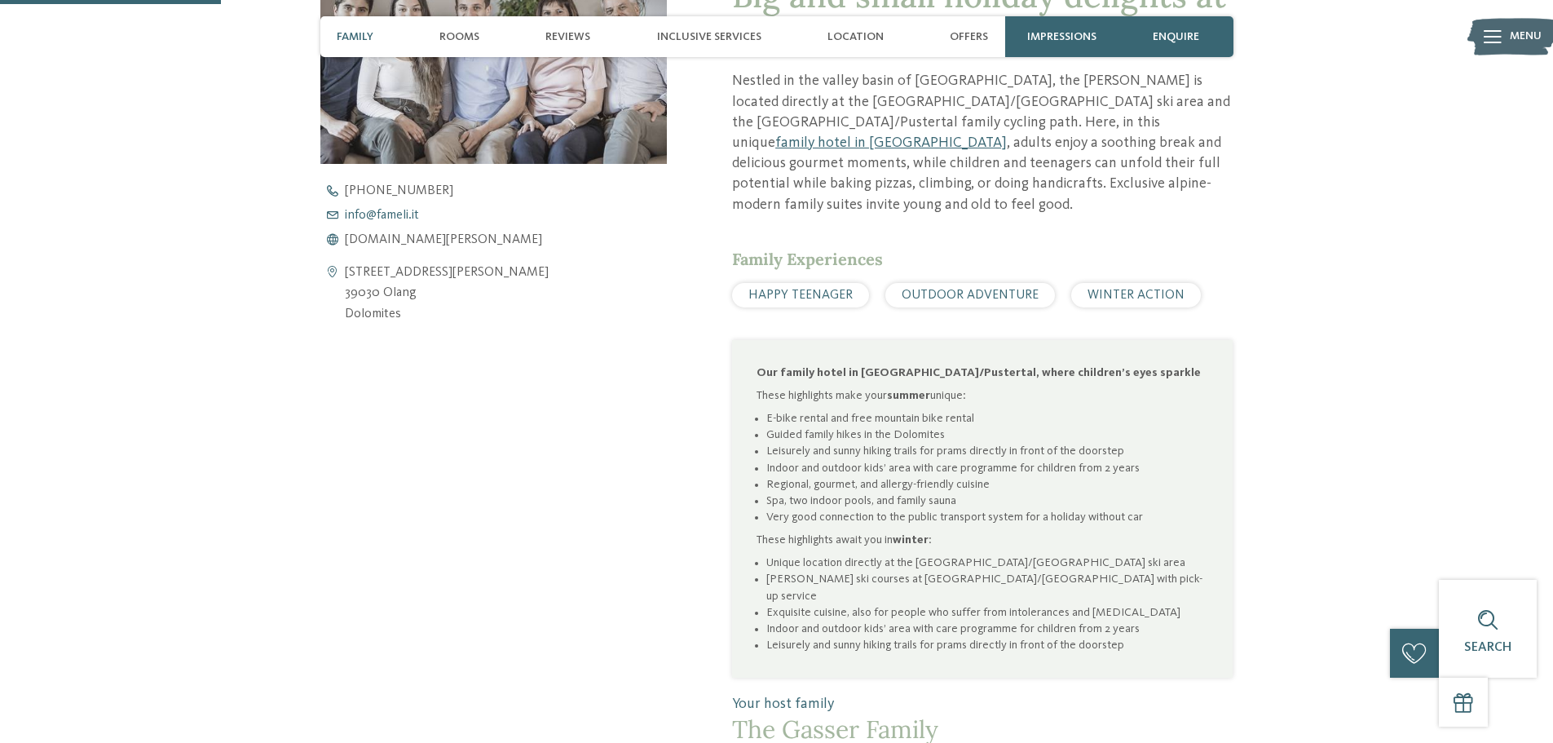
click at [399, 213] on span "info@ no-spam. [GEOGRAPHIC_DATA]. no-spam. it" at bounding box center [382, 215] width 74 height 13
click at [387, 241] on span "[DOMAIN_NAME][PERSON_NAME]" at bounding box center [443, 239] width 197 height 13
